Goal: Task Accomplishment & Management: Manage account settings

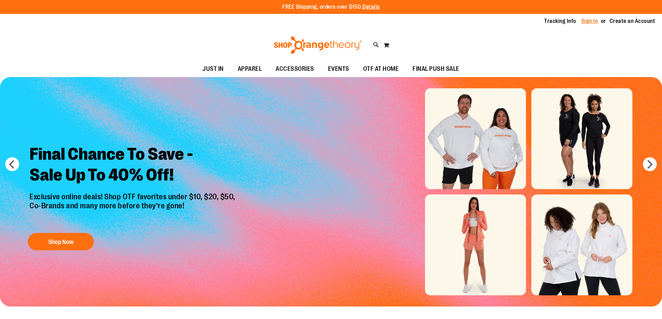
click at [589, 21] on link "Sign In" at bounding box center [589, 21] width 17 height 8
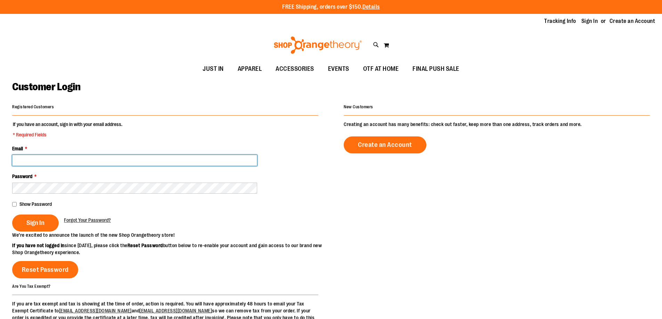
click at [52, 159] on input "Email *" at bounding box center [134, 160] width 245 height 11
type input "**********"
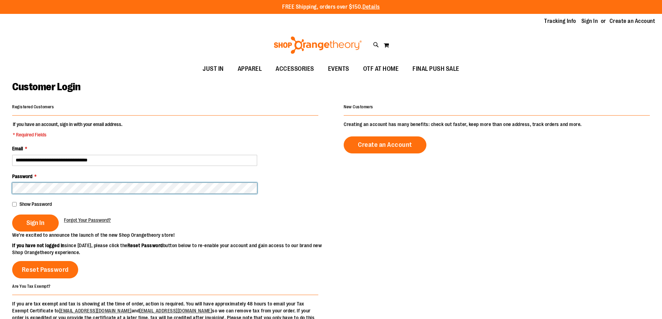
click at [12, 215] on button "Sign In" at bounding box center [35, 223] width 47 height 17
